Goal: Task Accomplishment & Management: Manage account settings

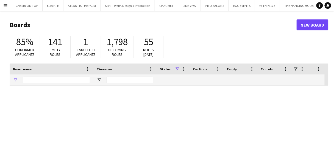
type input "****"
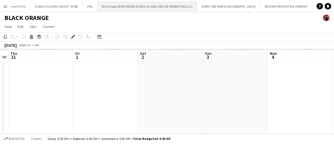
scroll to position [0, 364]
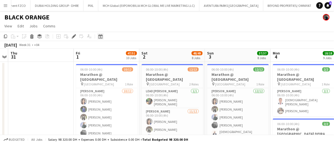
click at [101, 37] on icon at bounding box center [101, 37] width 2 height 2
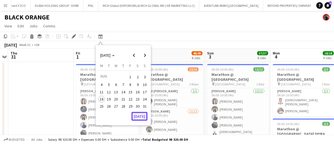
click at [139, 116] on button "[DATE]" at bounding box center [139, 116] width 16 height 9
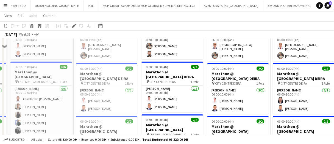
scroll to position [0, 0]
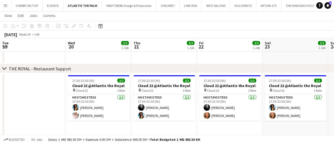
scroll to position [0, 266]
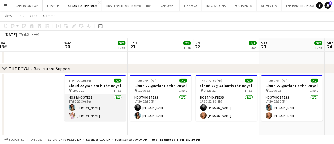
drag, startPoint x: 87, startPoint y: 116, endPoint x: 121, endPoint y: 107, distance: 35.5
click at [87, 116] on app-card-role "Host/Hostess 2/2 17:30-22:30 (5h) Akmaral Satzhanova Maryna Tsypar" at bounding box center [94, 108] width 61 height 27
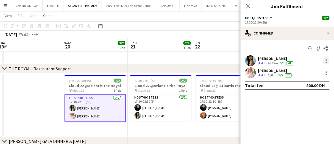
click at [326, 61] on div at bounding box center [326, 61] width 7 height 7
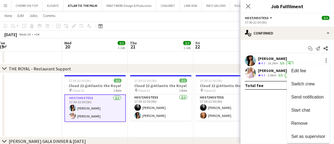
click at [305, 126] on button "Remove" at bounding box center [308, 123] width 43 height 13
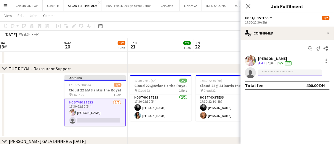
click at [279, 72] on input at bounding box center [290, 73] width 64 height 7
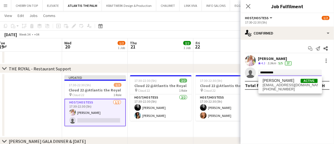
type input "**********"
click at [281, 84] on span "marina.demchenko9@gmail.com" at bounding box center [290, 85] width 55 height 4
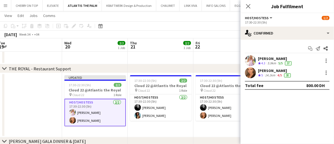
click at [225, 60] on app-date-cell at bounding box center [226, 56] width 66 height 16
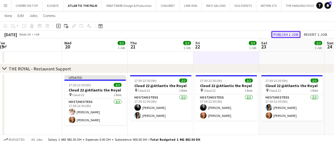
click at [281, 35] on button "Publish 1 job" at bounding box center [285, 34] width 29 height 7
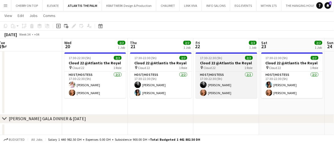
scroll to position [0, 0]
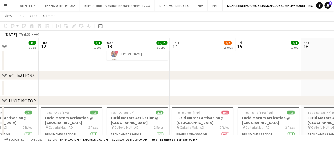
scroll to position [0, 150]
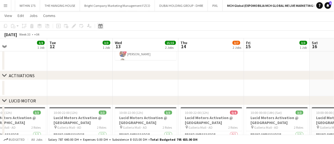
click at [102, 26] on div "Date picker" at bounding box center [100, 26] width 7 height 7
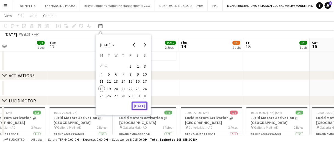
click at [139, 103] on button "[DATE]" at bounding box center [139, 106] width 16 height 9
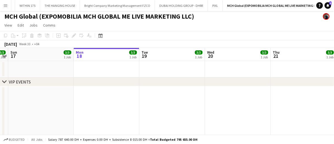
scroll to position [0, 0]
